Goal: Transaction & Acquisition: Subscribe to service/newsletter

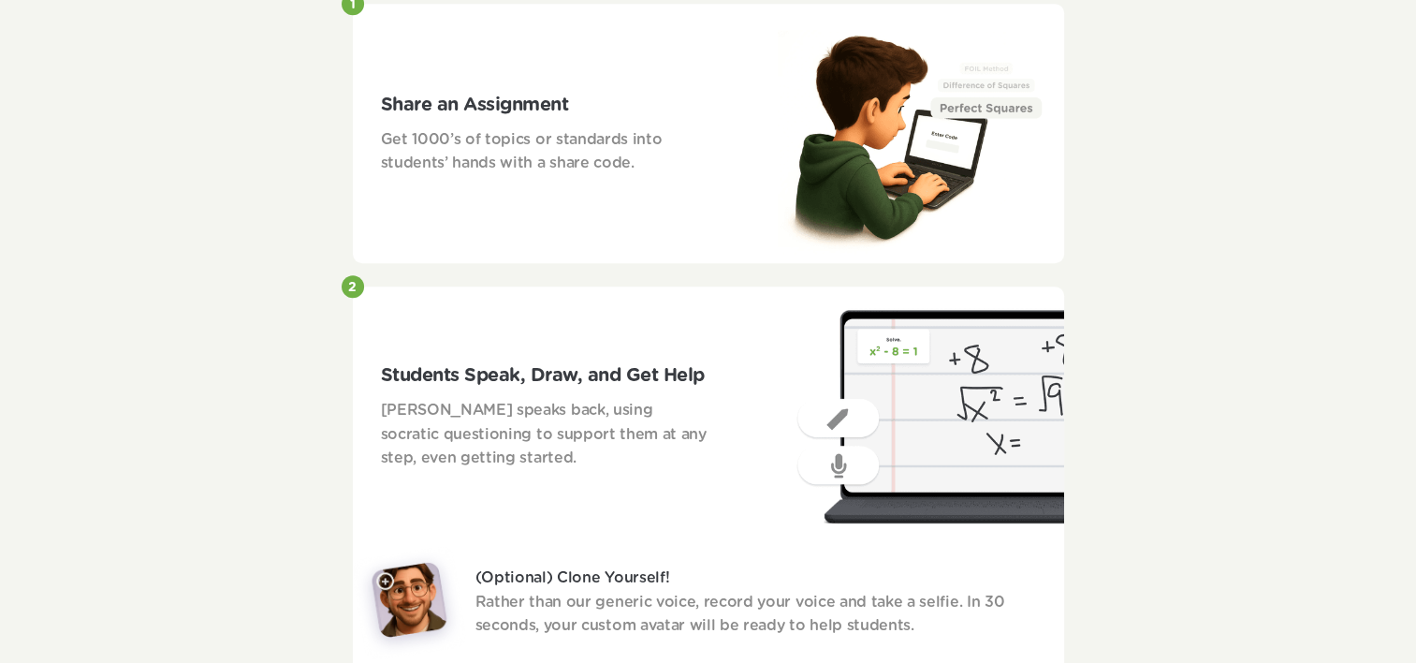
scroll to position [936, 0]
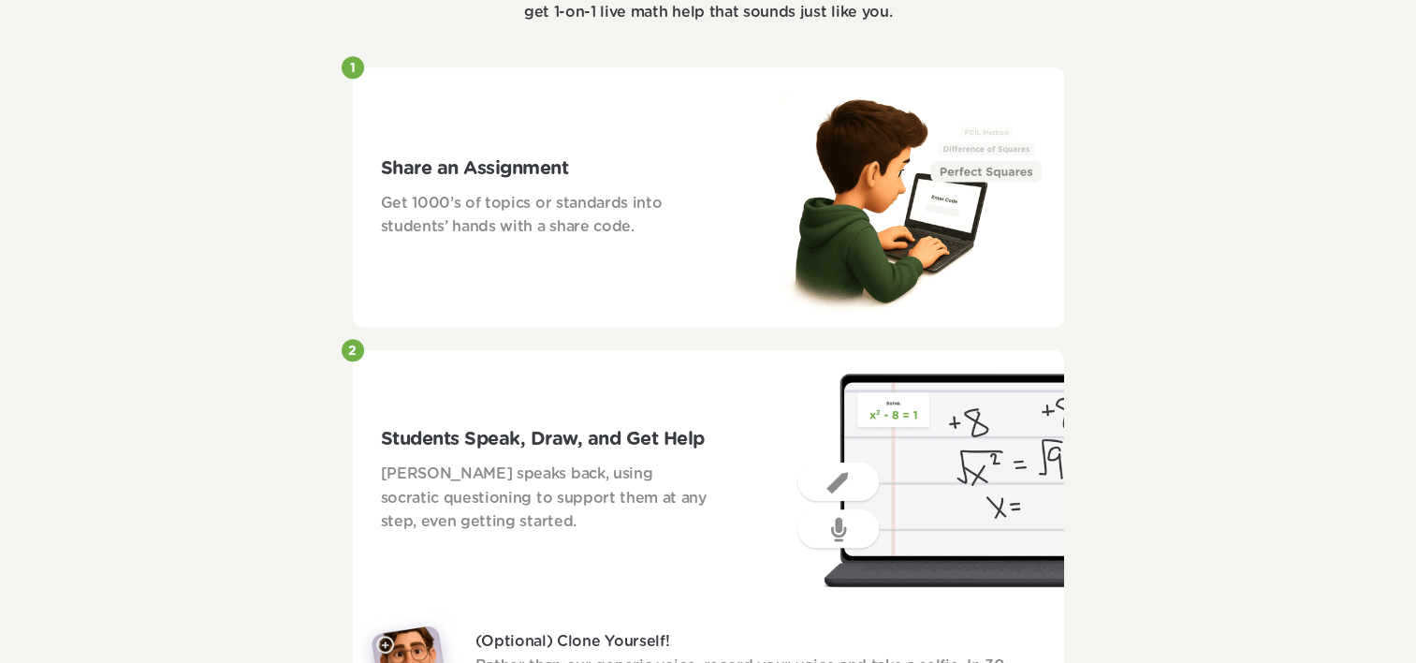
drag, startPoint x: 381, startPoint y: 167, endPoint x: 591, endPoint y: 163, distance: 209.7
click at [591, 163] on h3 "Share an Assignment" at bounding box center [545, 168] width 329 height 28
drag, startPoint x: 383, startPoint y: 436, endPoint x: 701, endPoint y: 423, distance: 318.6
click at [701, 423] on div "Students Speak, Draw, and Get Help Goblins speaks back, using socratic question…" at bounding box center [545, 480] width 385 height 166
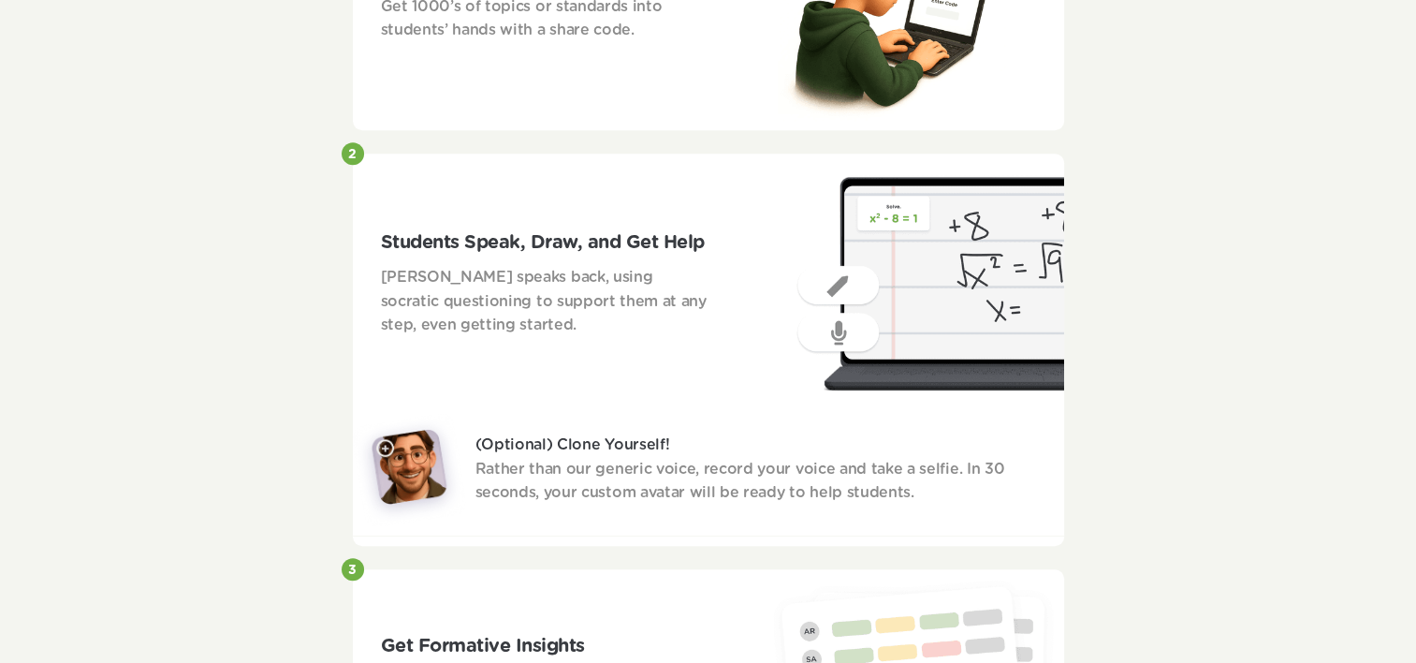
scroll to position [1123, 0]
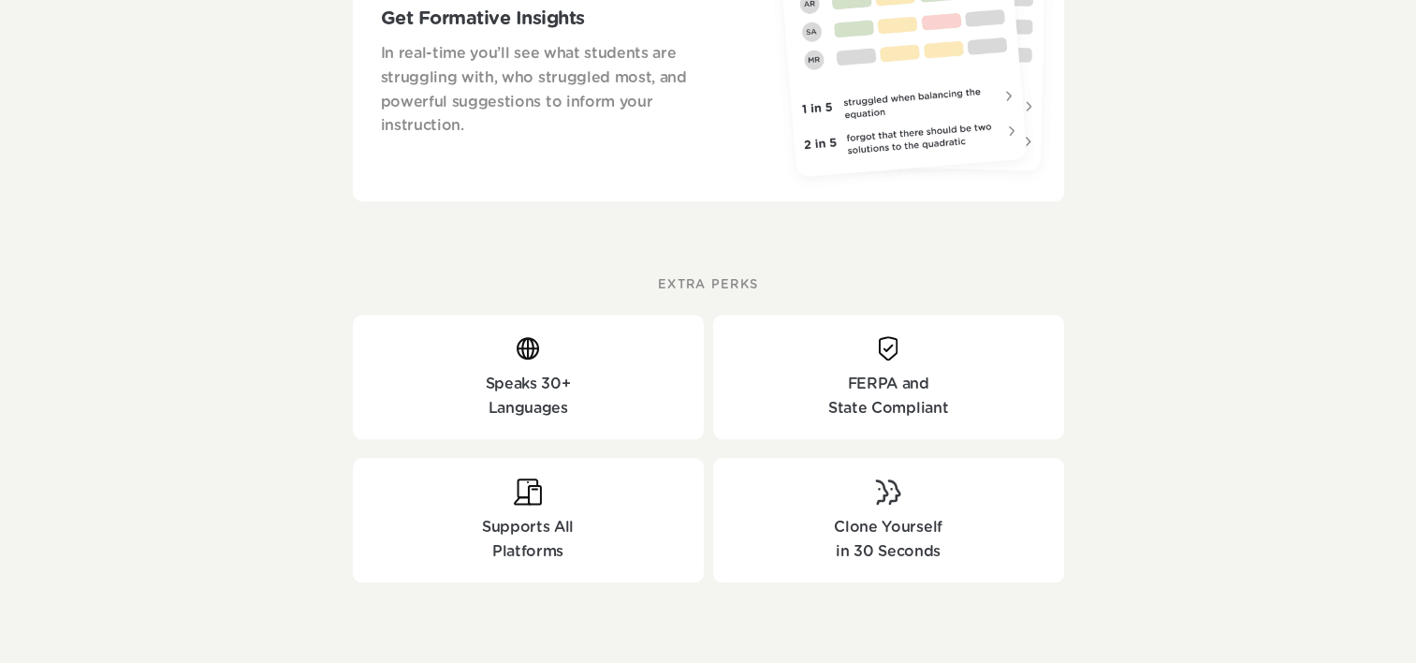
scroll to position [1779, 0]
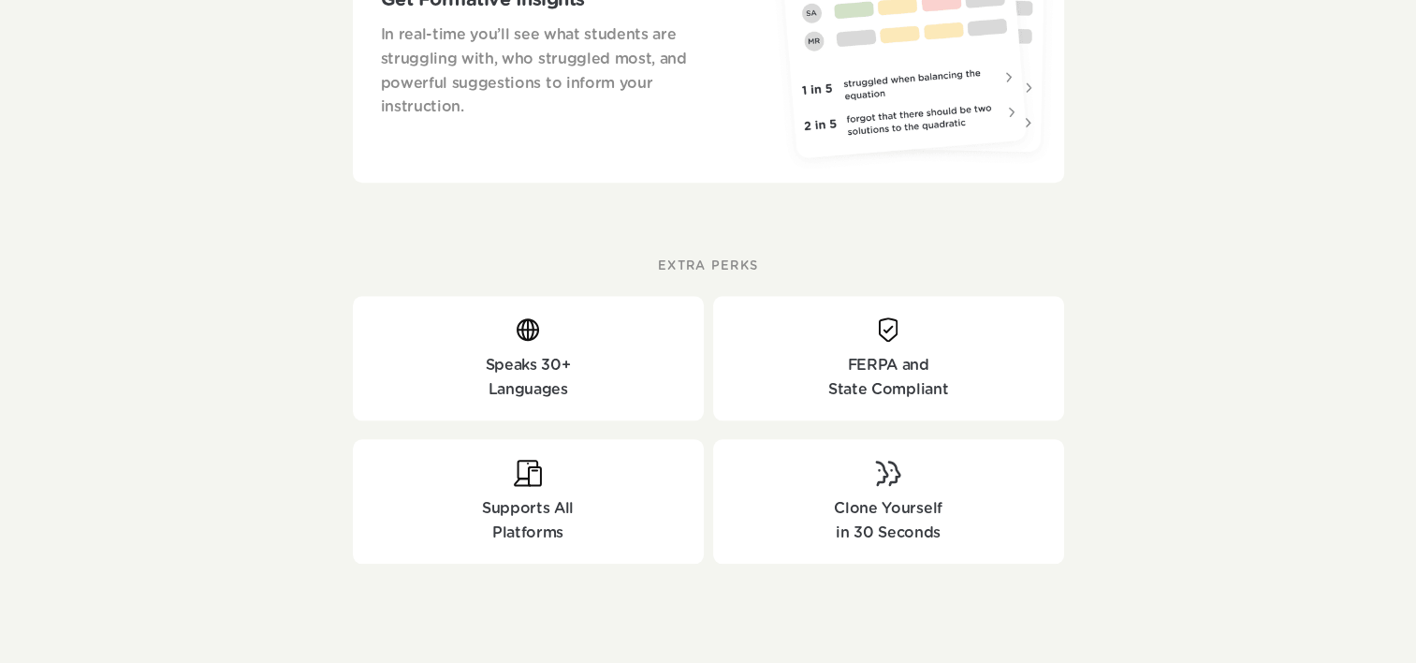
drag, startPoint x: 827, startPoint y: 388, endPoint x: 968, endPoint y: 401, distance: 142.0
click at [968, 401] on p "State Compliant" at bounding box center [889, 390] width 332 height 24
click at [1214, 450] on div "EXTRA PERKS Speaks 30+ Languages FERPA and State Compliant Supports All Platfor…" at bounding box center [708, 420] width 1416 height 400
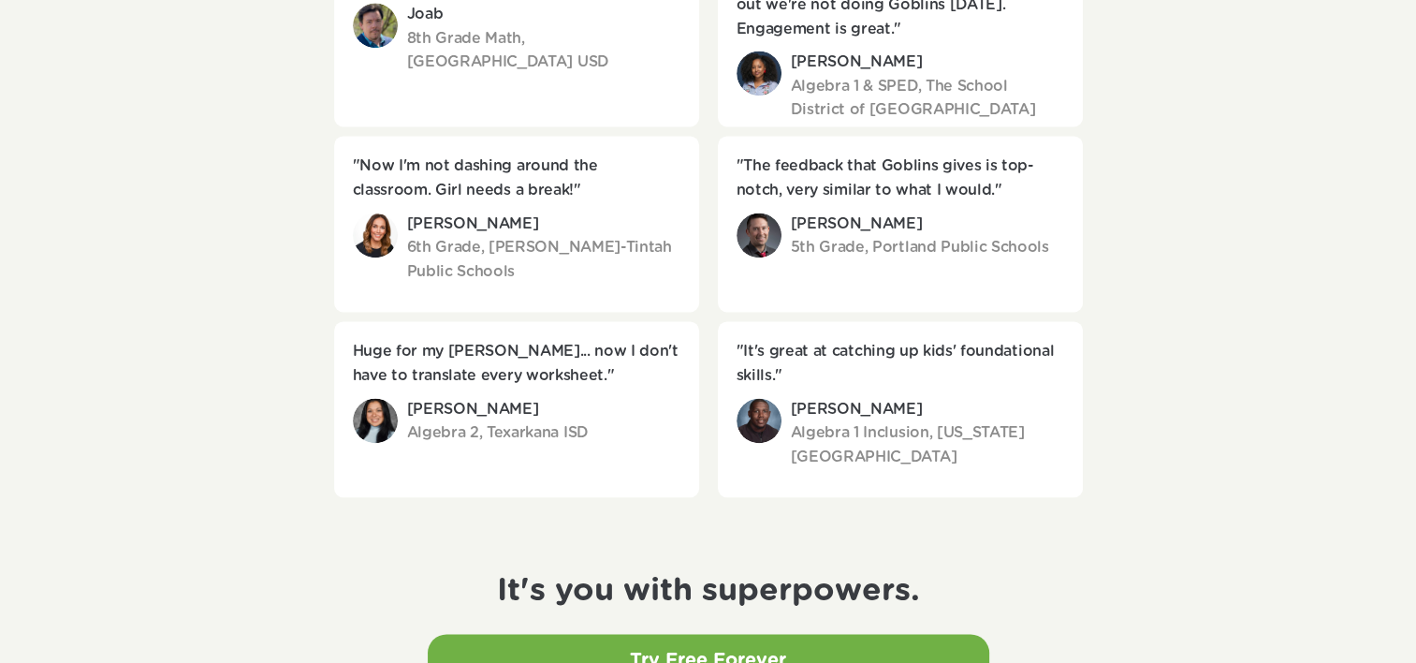
scroll to position [2621, 0]
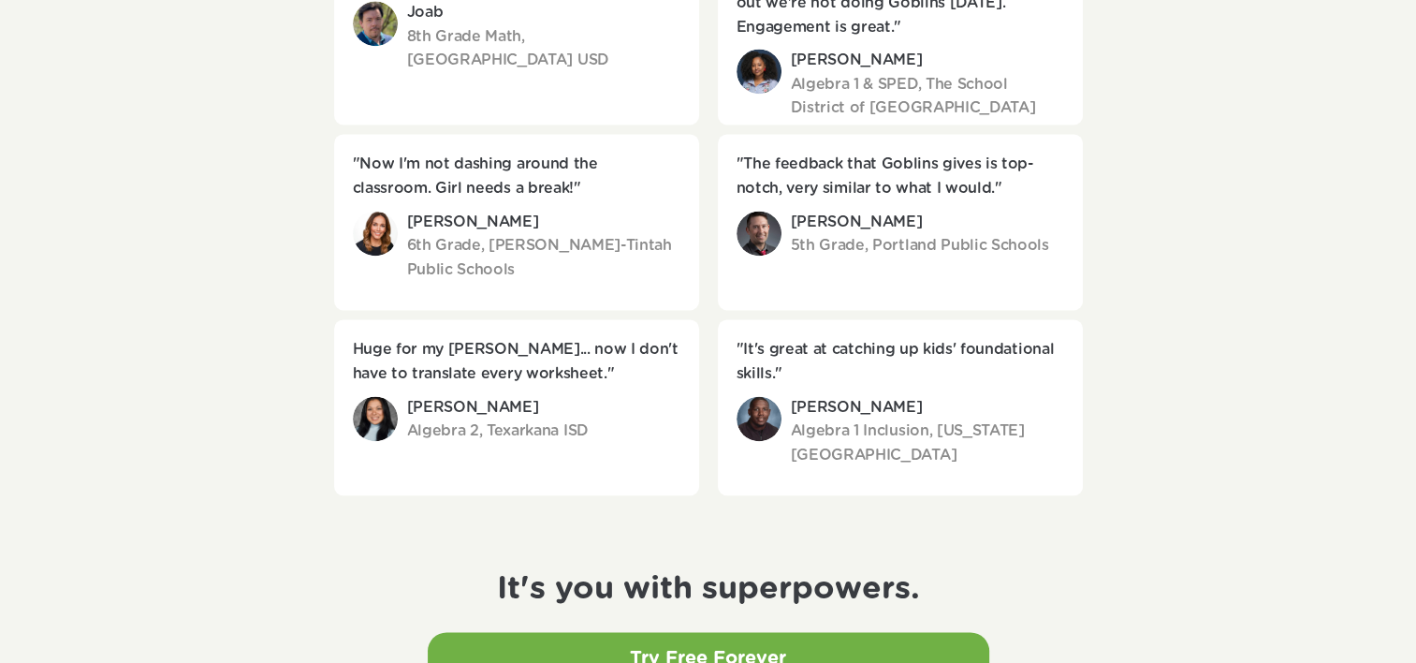
drag, startPoint x: 741, startPoint y: 161, endPoint x: 996, endPoint y: 193, distance: 257.5
click at [996, 193] on p ""The feedback that Goblins gives is top-notch, very similar to what I would."" at bounding box center [901, 177] width 328 height 48
drag, startPoint x: 353, startPoint y: 346, endPoint x: 544, endPoint y: 374, distance: 193.0
click at [544, 374] on p "Huge for my [PERSON_NAME]... now I don't have to translate every worksheet."" at bounding box center [517, 362] width 328 height 48
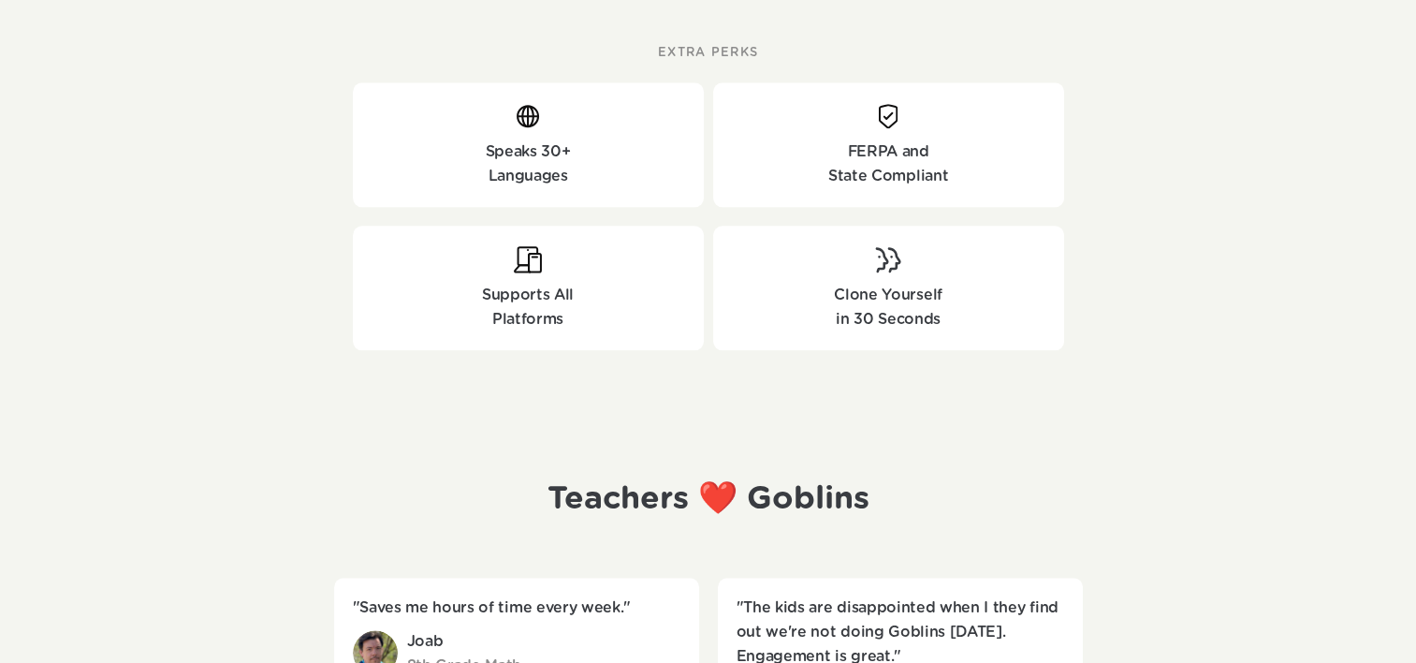
scroll to position [1966, 0]
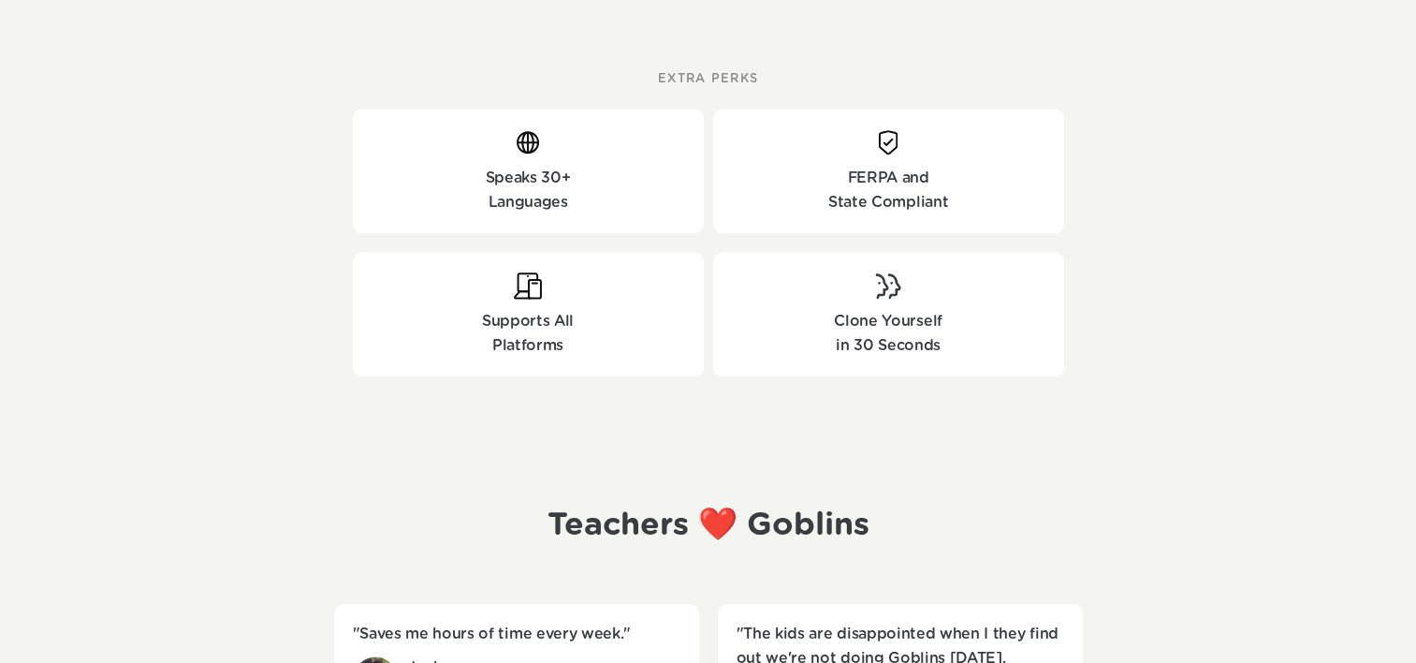
drag, startPoint x: 462, startPoint y: 178, endPoint x: 610, endPoint y: 207, distance: 150.7
click at [610, 207] on div "Speaks 30+ Languages" at bounding box center [528, 191] width 332 height 48
drag, startPoint x: 210, startPoint y: 173, endPoint x: 221, endPoint y: 232, distance: 60.0
click at [211, 173] on div "EXTRA PERKS Speaks 30+ Languages FERPA and State Compliant Supports All Platfor…" at bounding box center [708, 233] width 1416 height 400
click at [289, 142] on div "EXTRA PERKS Speaks 30+ Languages FERPA and State Compliant Supports All Platfor…" at bounding box center [708, 233] width 1416 height 400
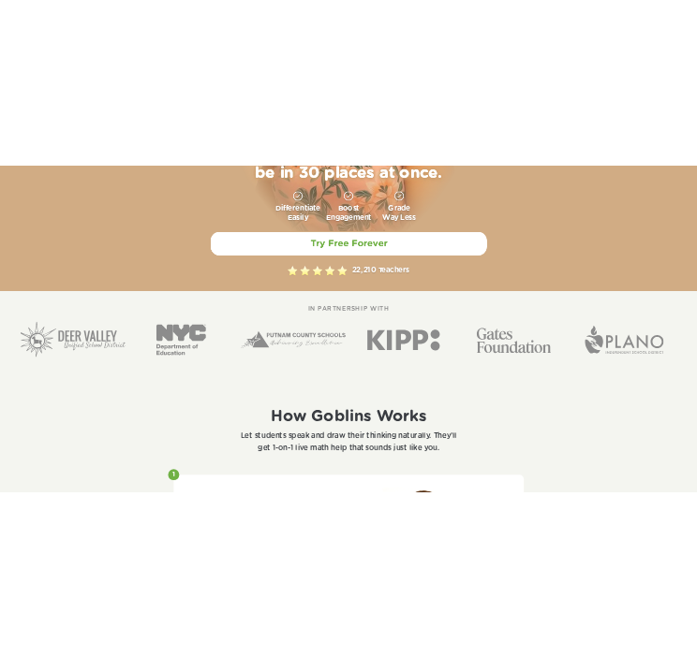
scroll to position [0, 0]
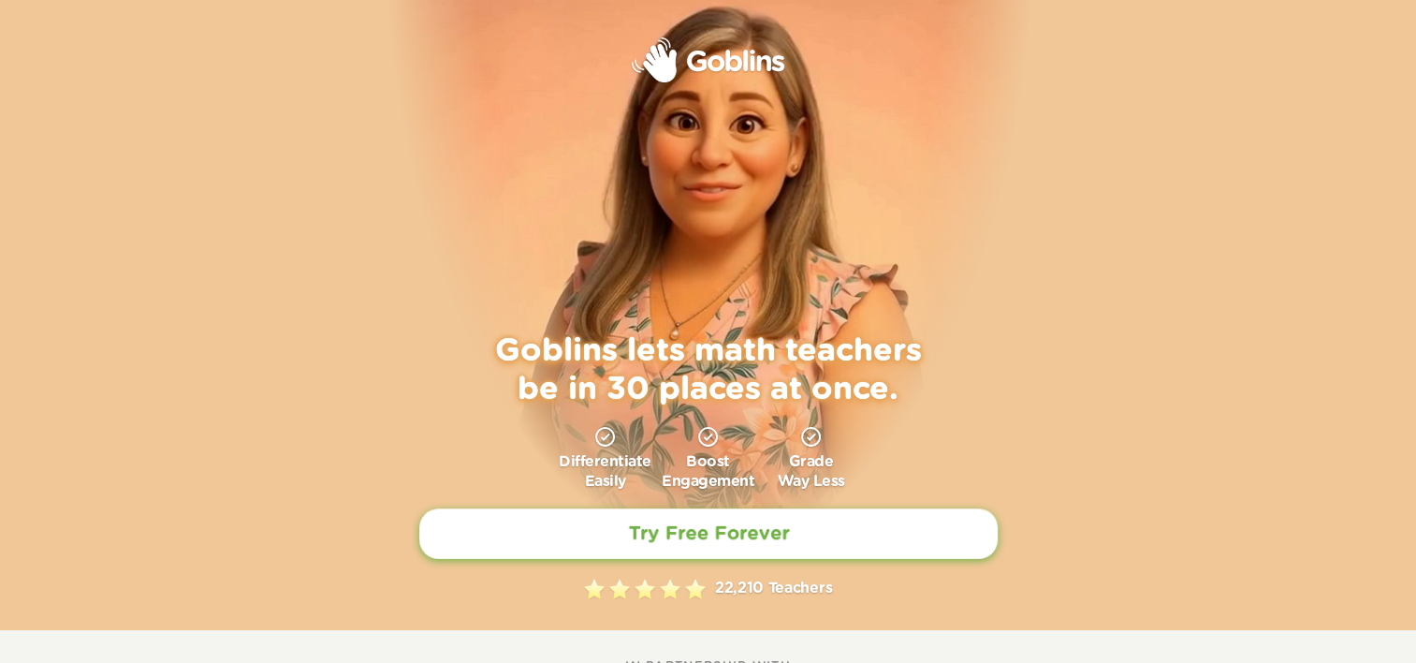
click at [662, 537] on h2 "Try Free Forever" at bounding box center [707, 532] width 161 height 23
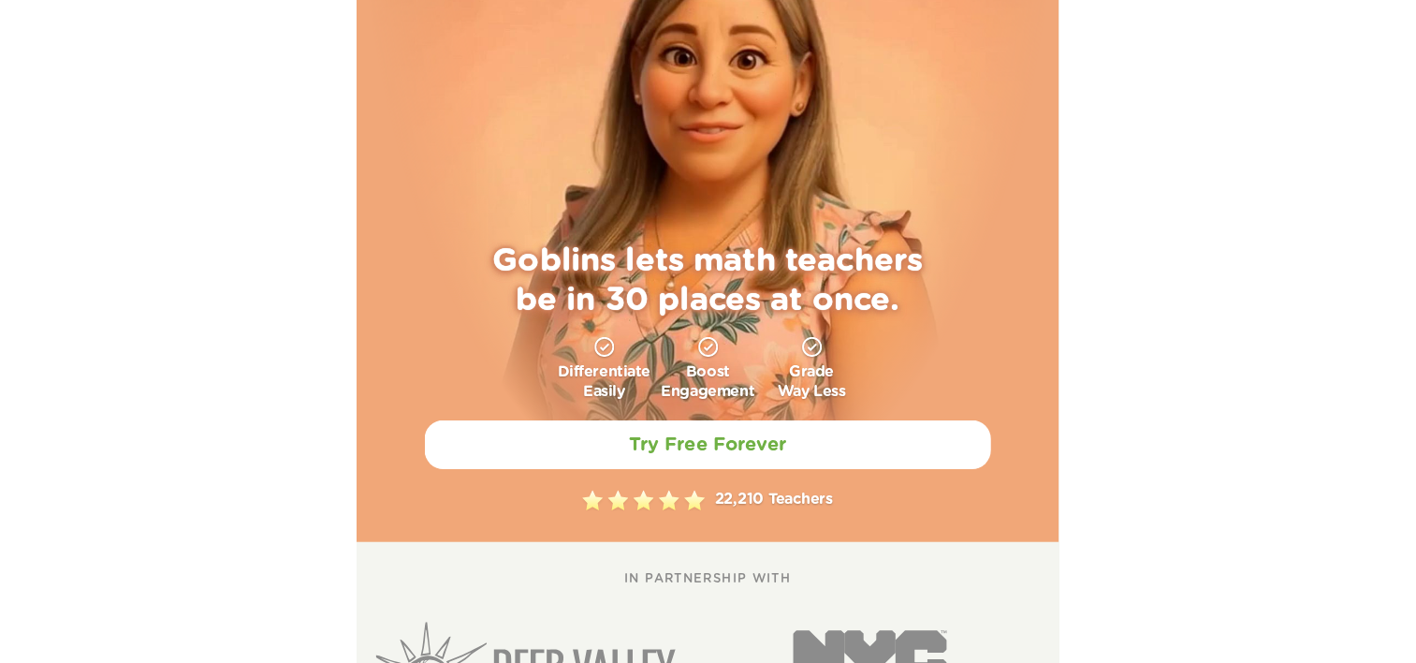
scroll to position [94, 0]
